Goal: Obtain resource: Download file/media

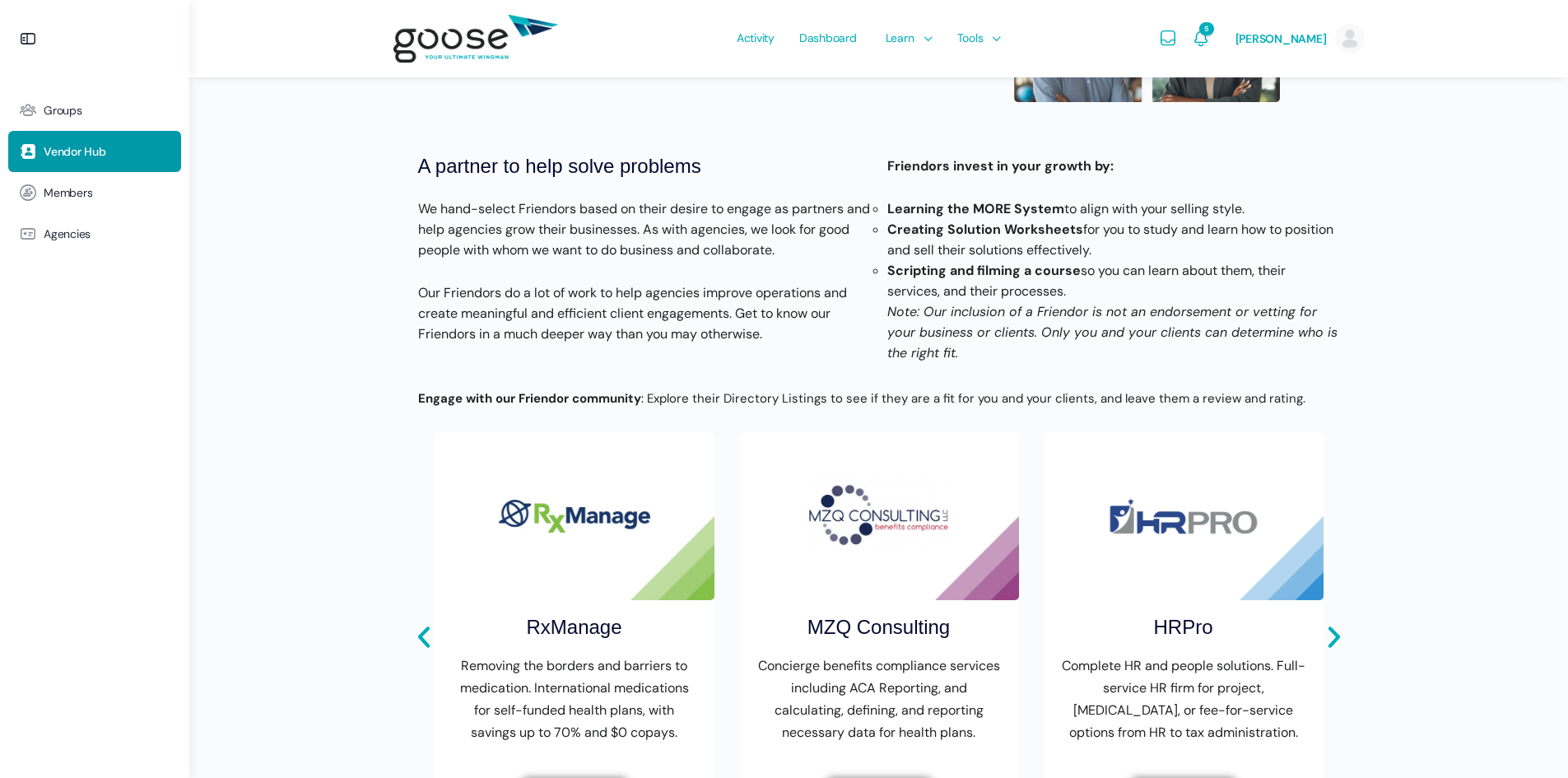
scroll to position [494, 0]
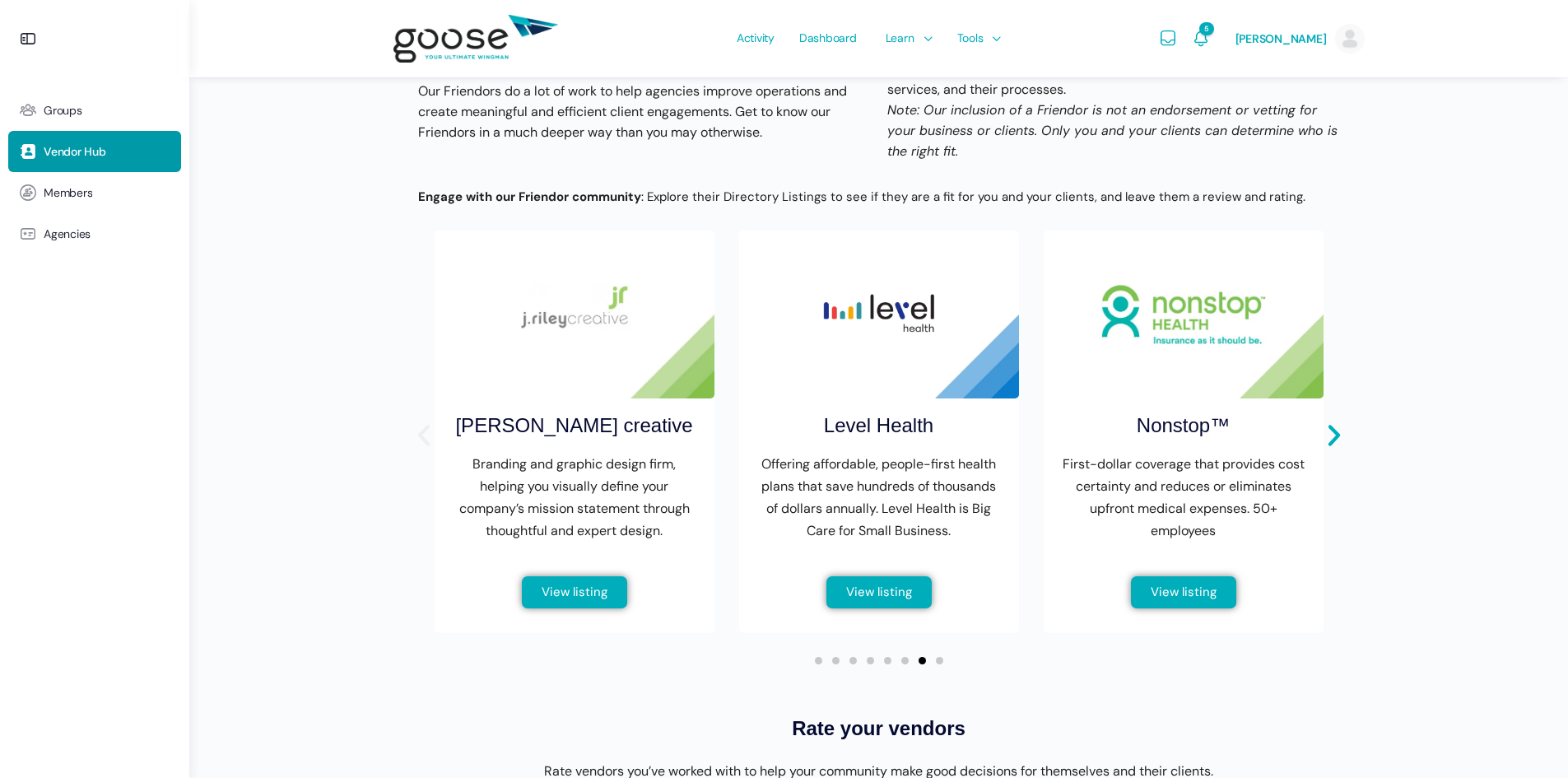
click at [411, 440] on icon "Previous slide" at bounding box center [424, 436] width 28 height 28
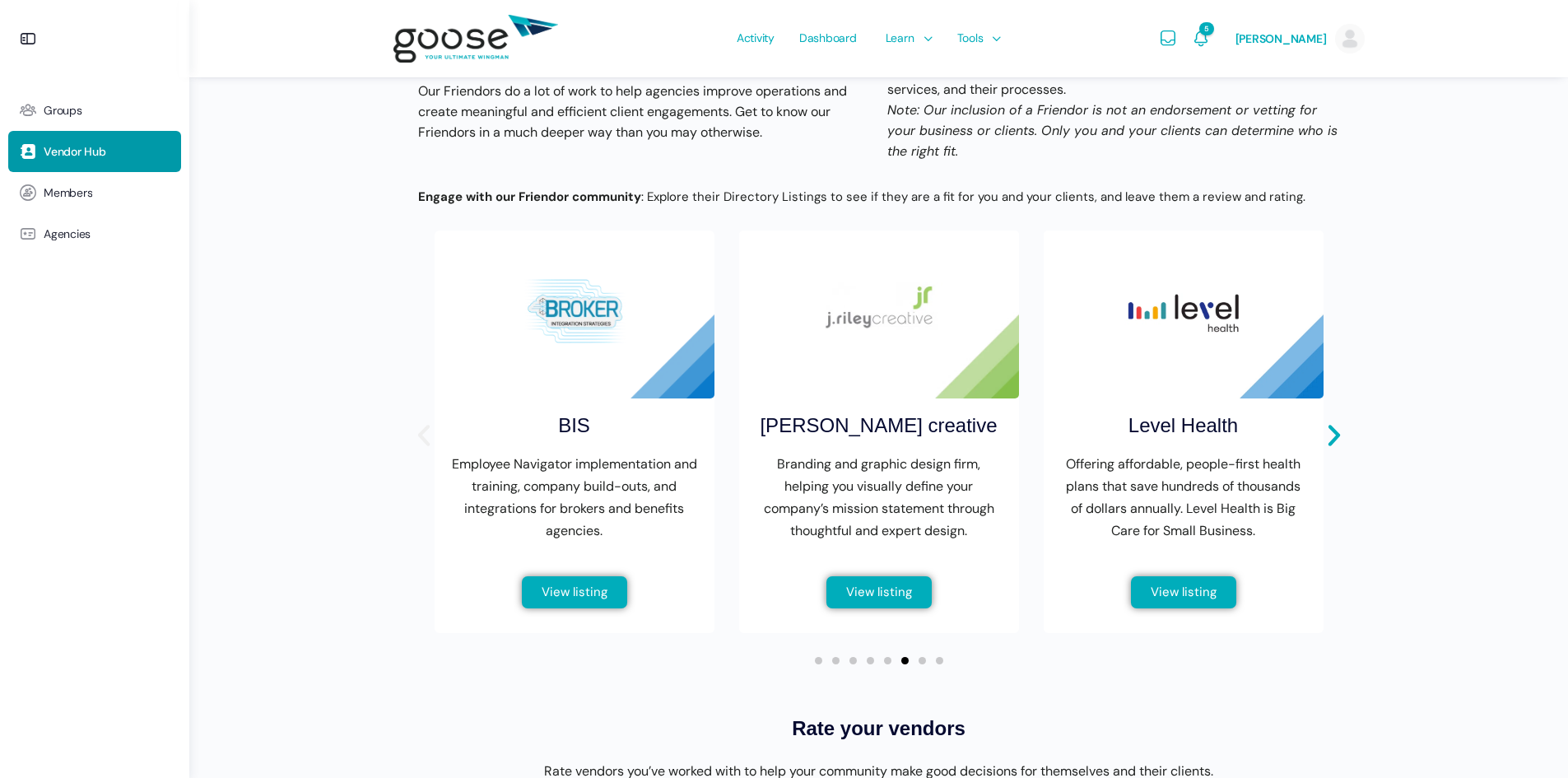
click at [411, 443] on icon "Previous slide" at bounding box center [424, 436] width 28 height 28
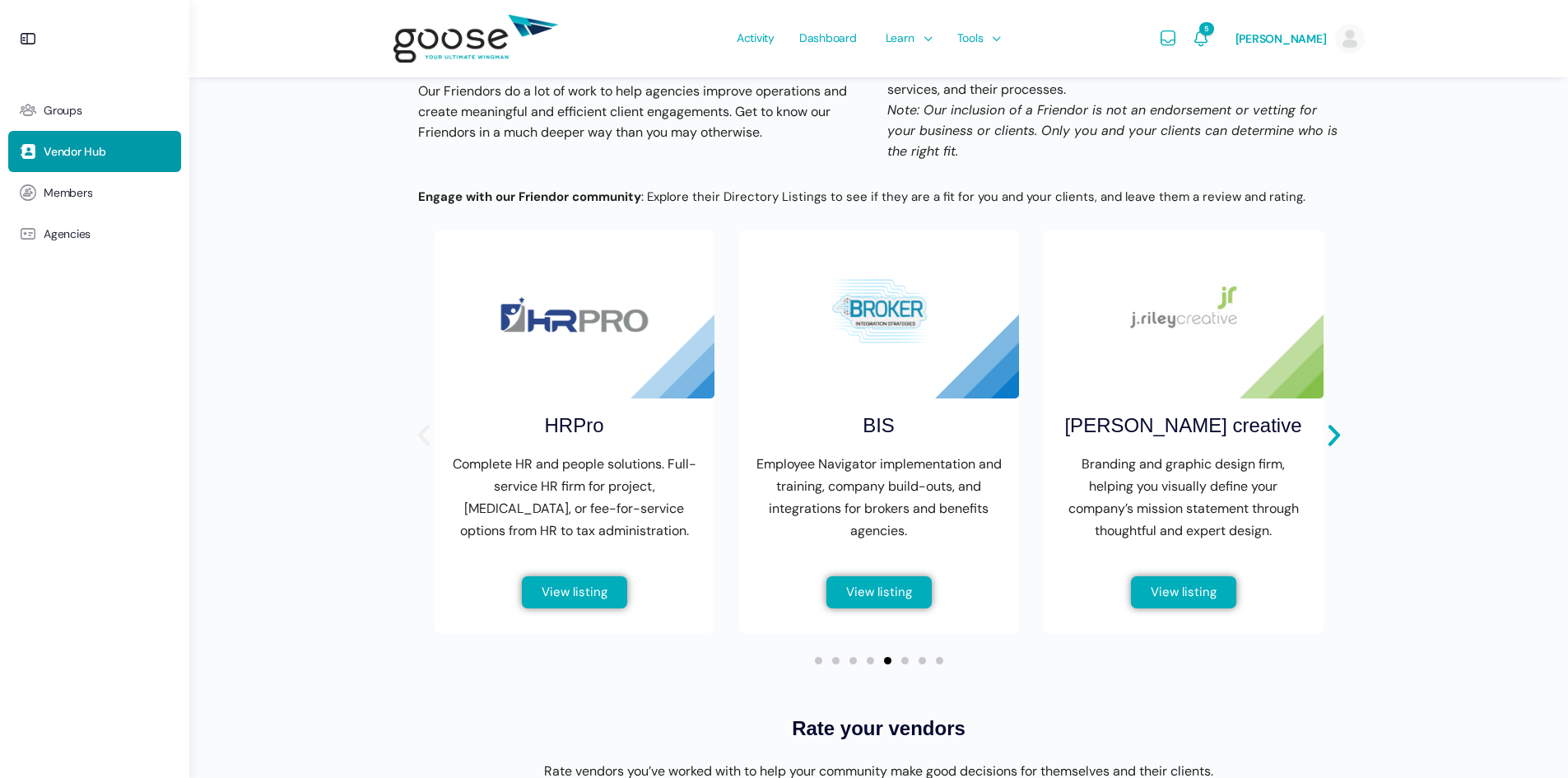
click at [411, 443] on icon "Previous slide" at bounding box center [424, 436] width 28 height 28
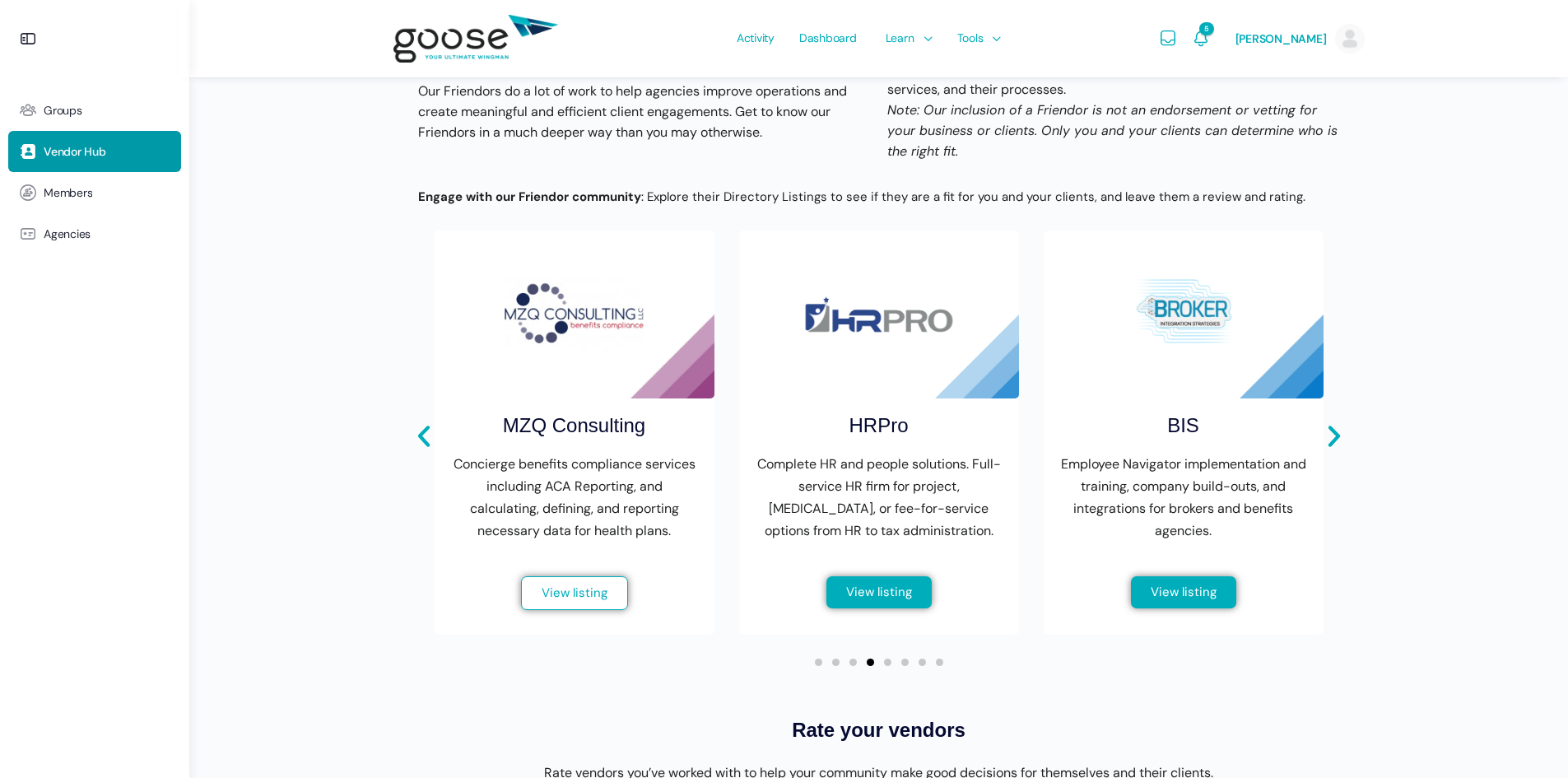
click at [552, 600] on span "View listing" at bounding box center [575, 593] width 66 height 13
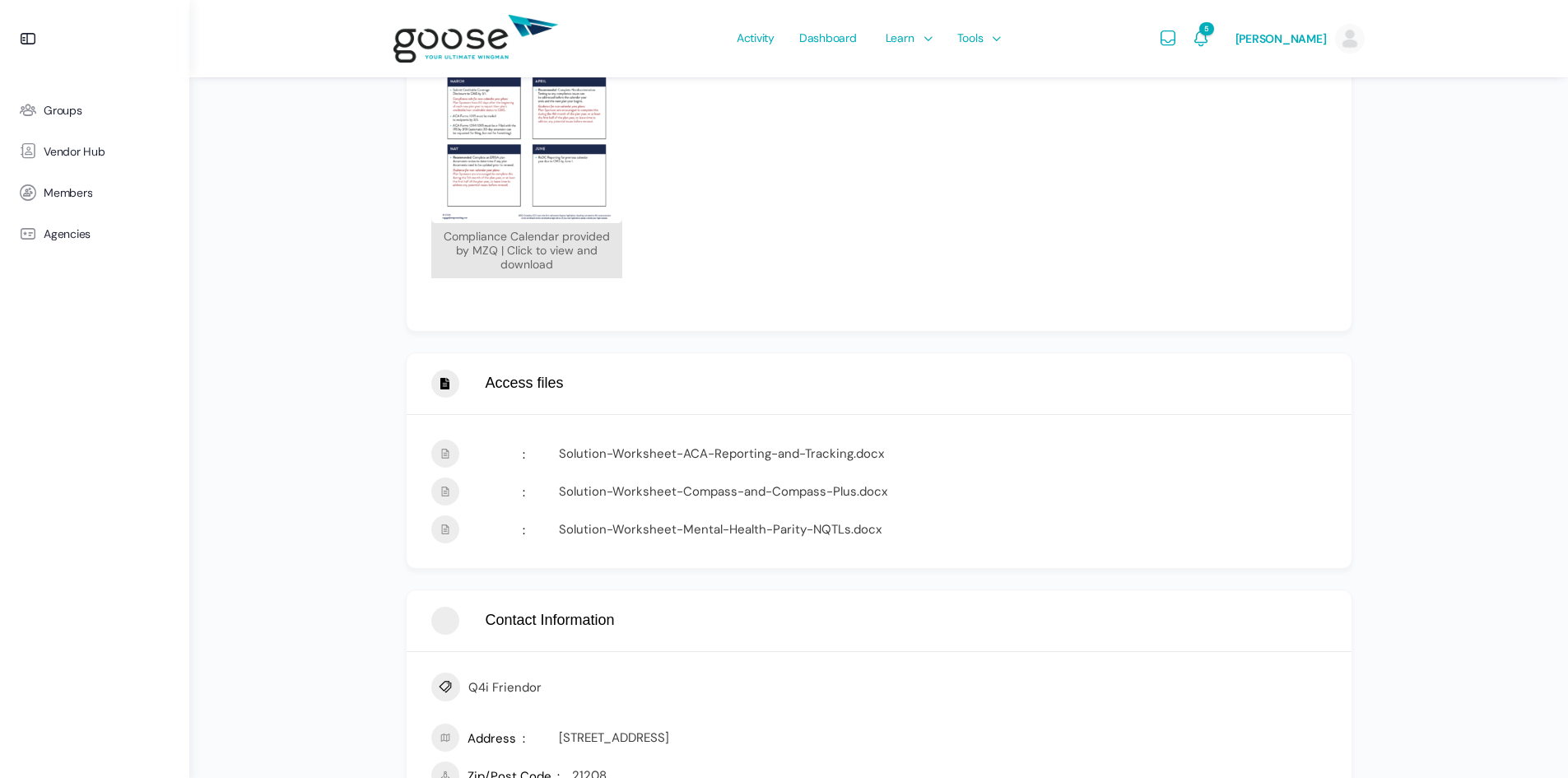
scroll to position [1071, 0]
click at [639, 453] on link "Solution-Worksheet-ACA-Reporting-and-Tracking.docx" at bounding box center [721, 456] width 325 height 17
click at [616, 495] on link "Solution-Worksheet-Compass-and-Compass-Plus.docx" at bounding box center [722, 493] width 328 height 17
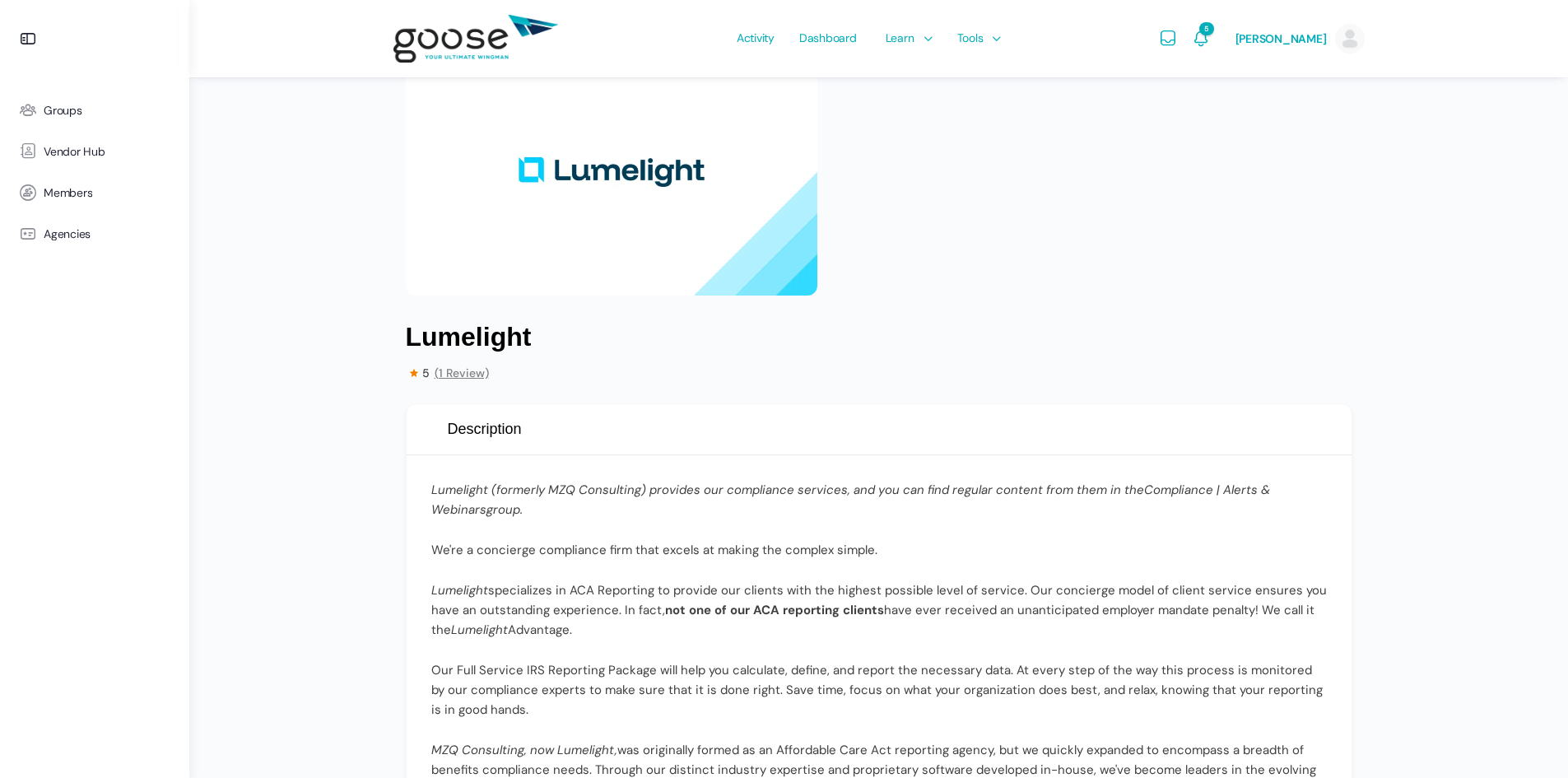
scroll to position [0, 0]
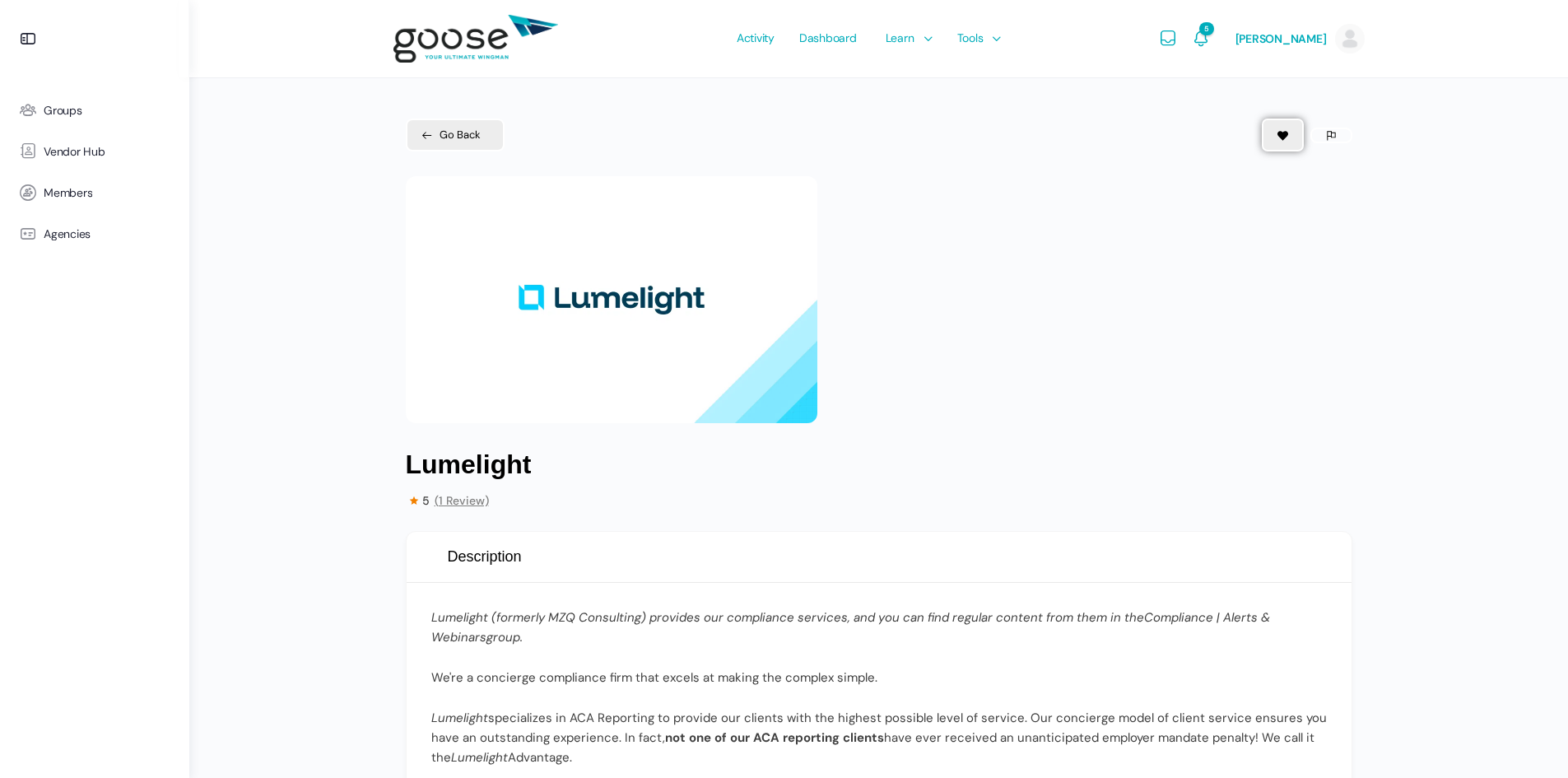
click at [453, 121] on link "Go Back" at bounding box center [455, 134] width 99 height 33
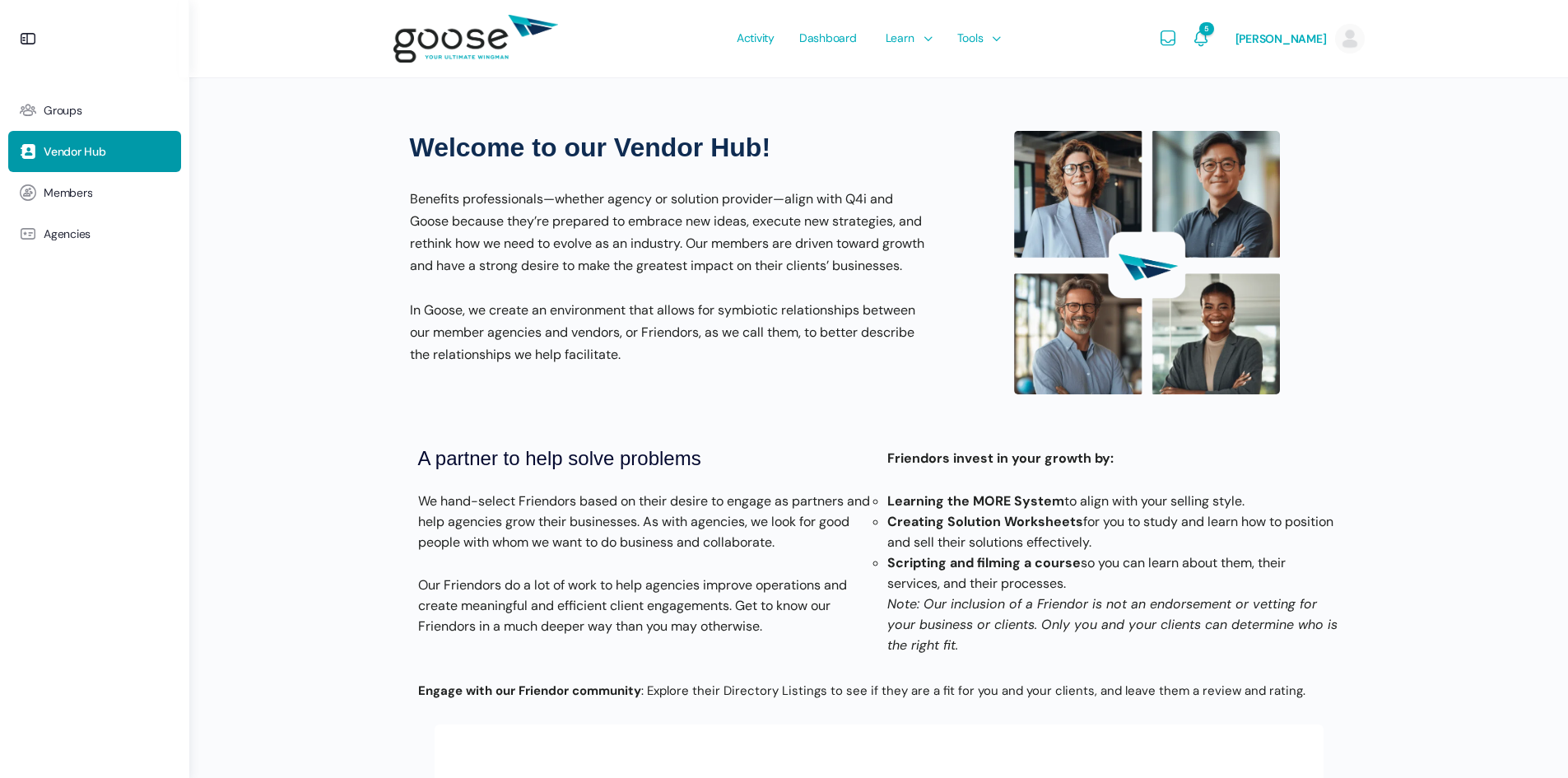
scroll to position [494, 0]
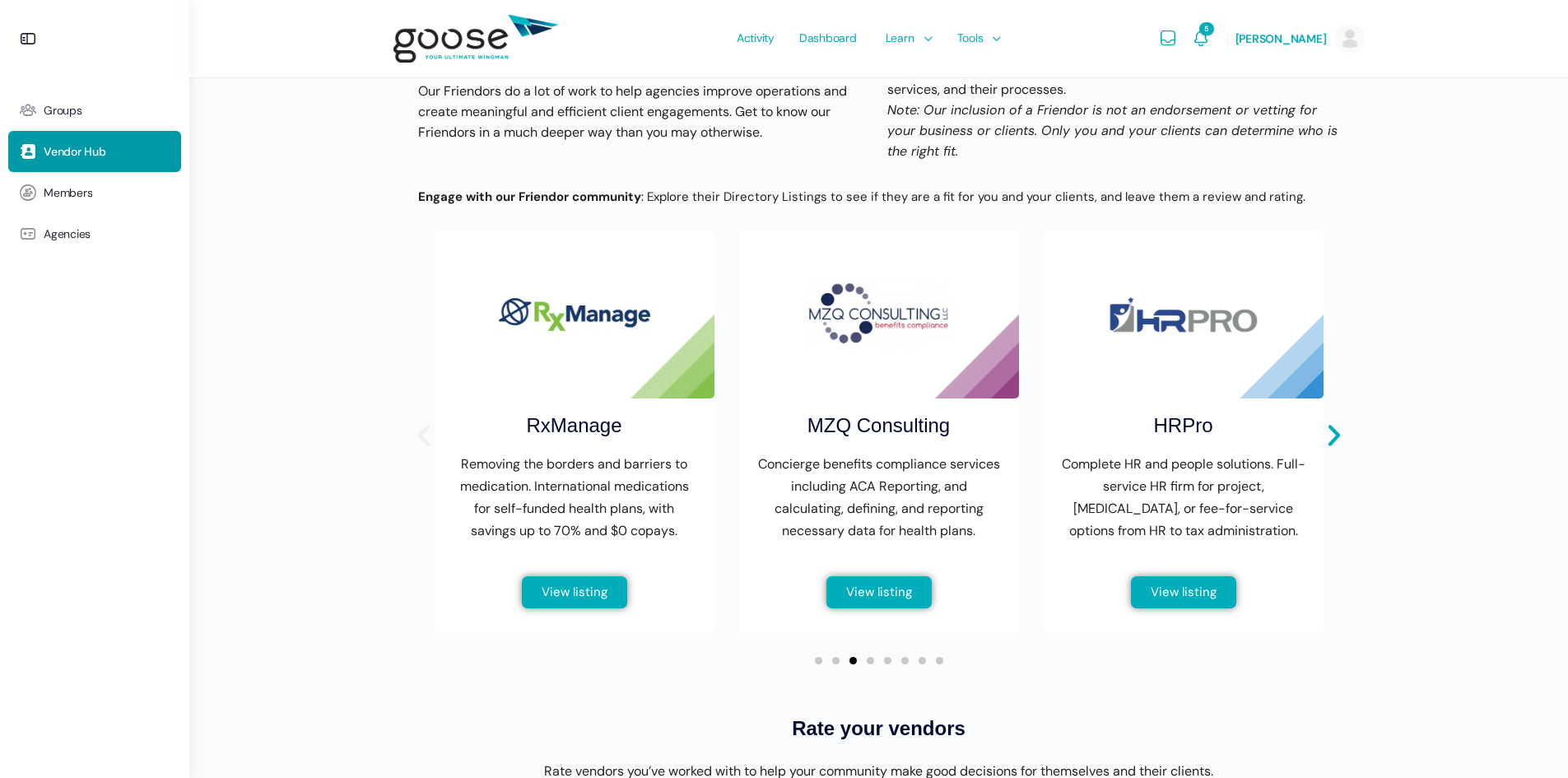
click at [428, 447] on icon "Previous slide" at bounding box center [424, 436] width 28 height 28
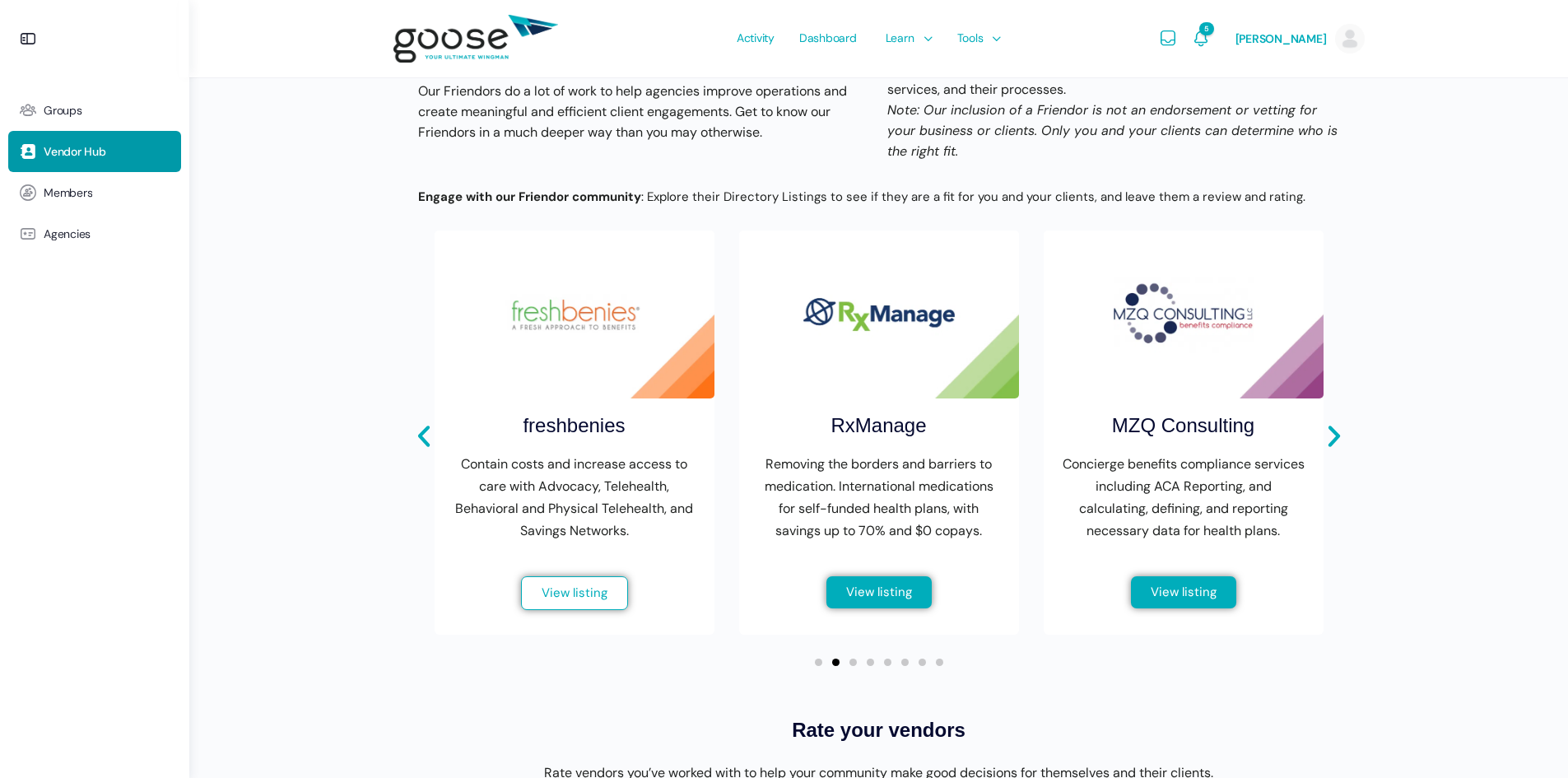
click at [558, 600] on span "View listing" at bounding box center [575, 593] width 66 height 13
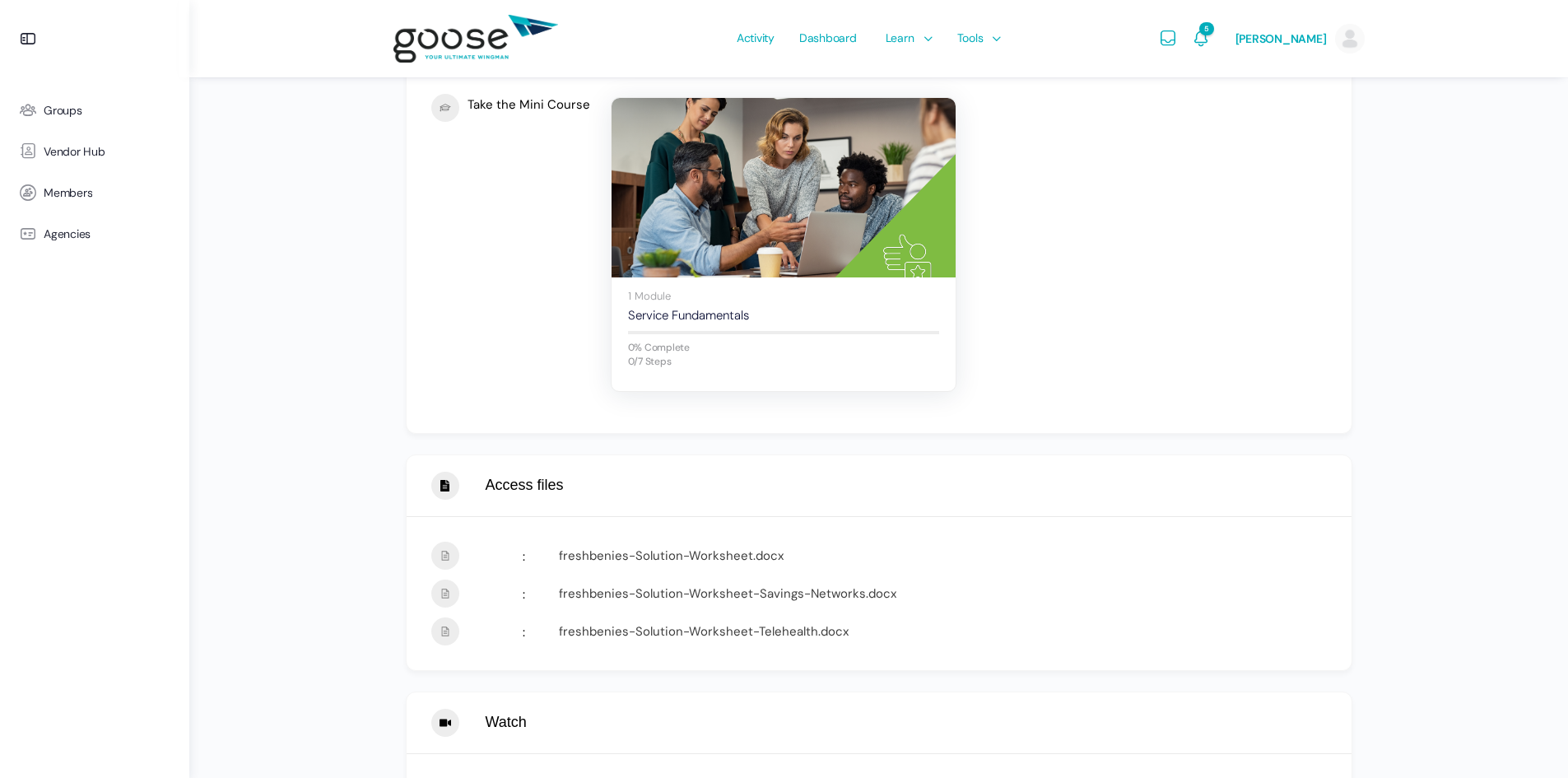
scroll to position [1071, 0]
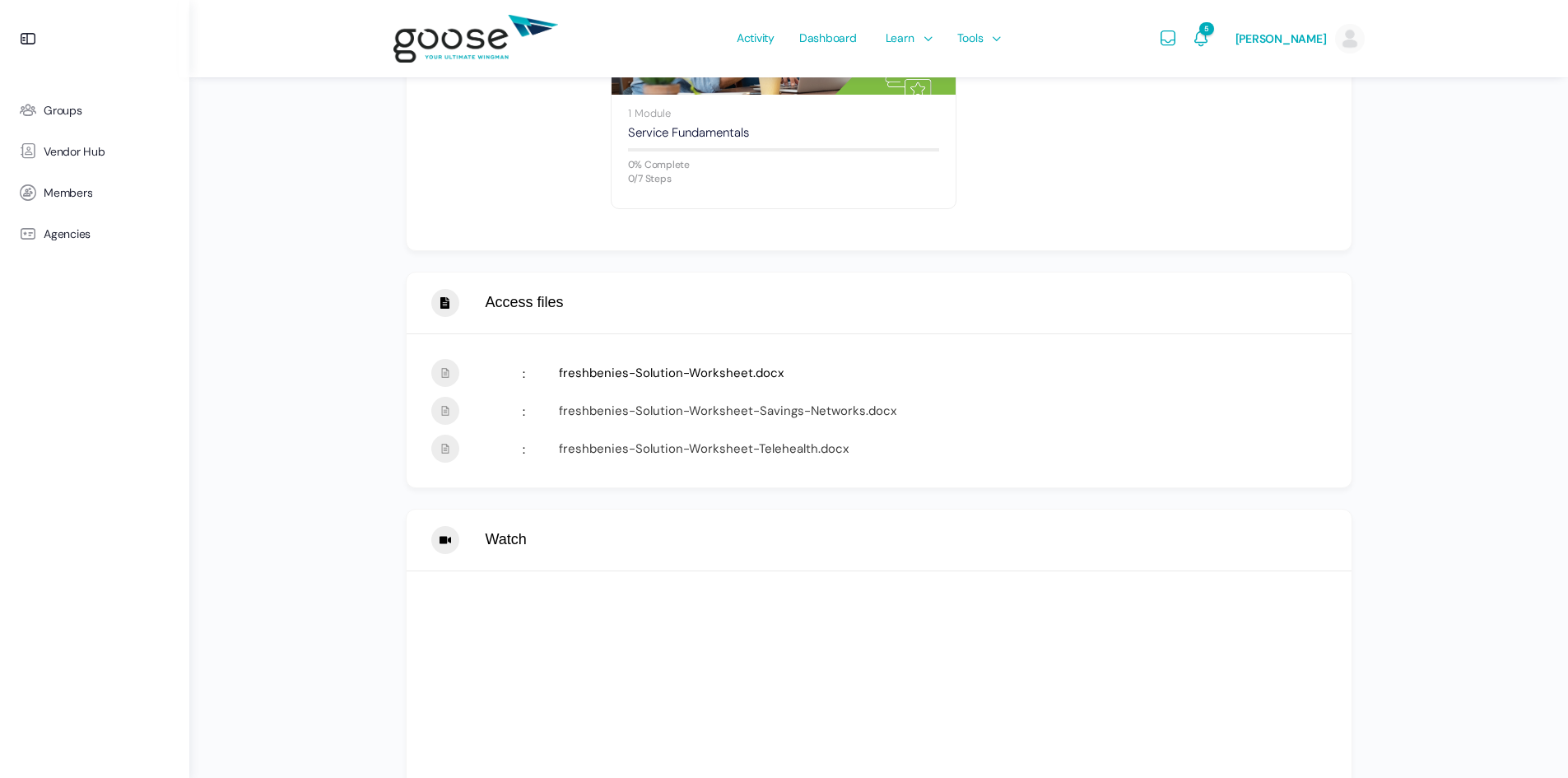
click at [649, 375] on link "freshbenies-Solution-Worksheet.docx" at bounding box center [671, 373] width 225 height 17
click at [692, 413] on link "freshbenies-Solution-Worksheet-Savings-Networks.docx" at bounding box center [727, 410] width 337 height 17
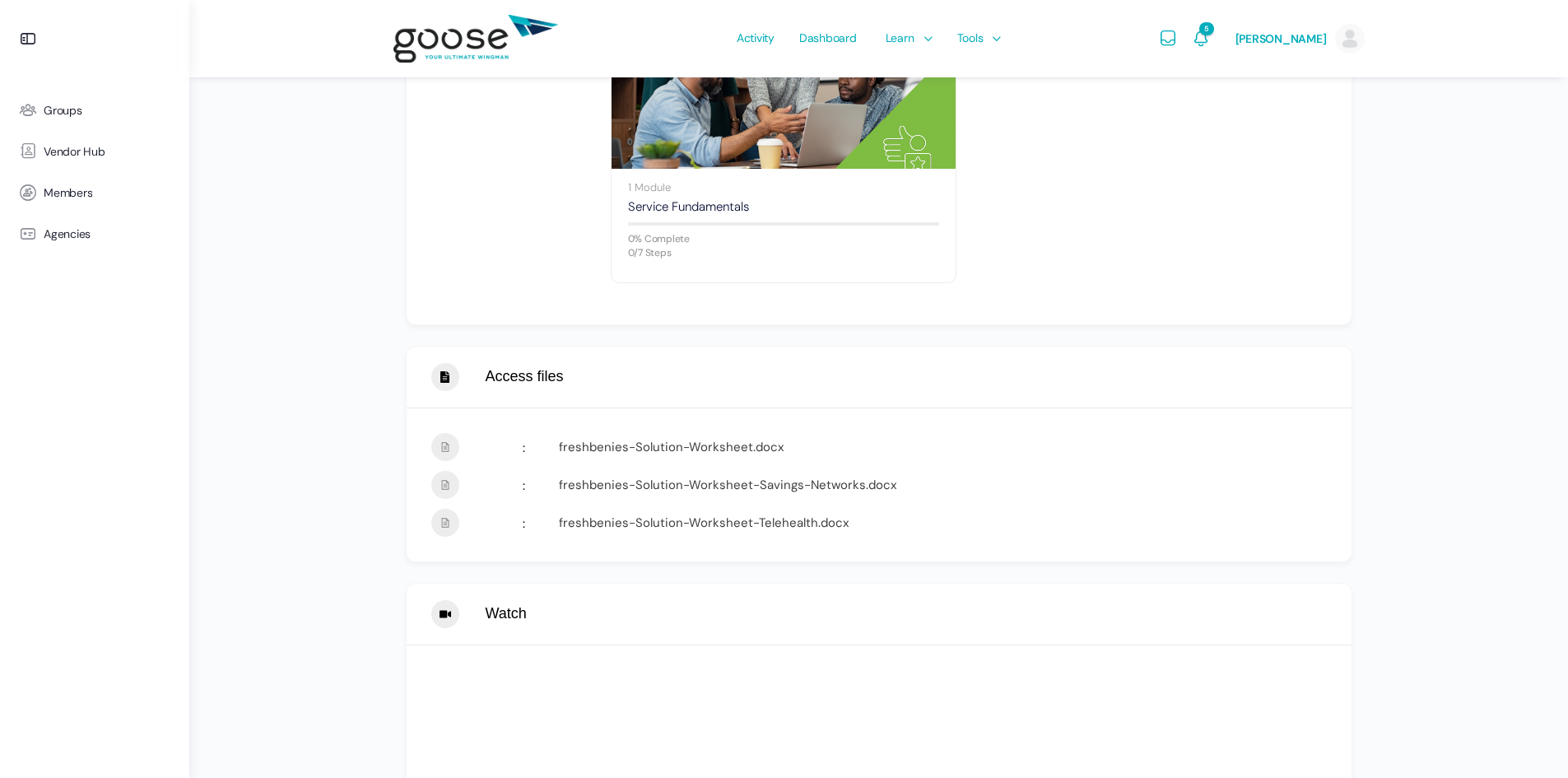
scroll to position [823, 0]
